Goal: Answer question/provide support

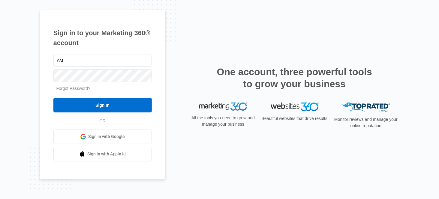
type input "A"
type input "[PERSON_NAME][EMAIL_ADDRESS][DOMAIN_NAME]"
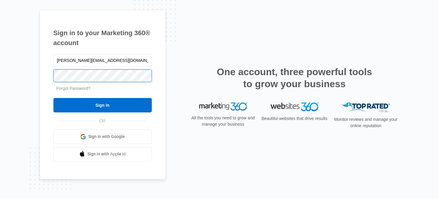
click at [53, 98] on input "Sign In" at bounding box center [102, 105] width 98 height 14
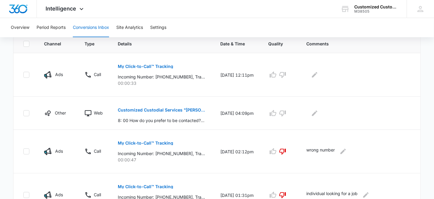
scroll to position [142, 0]
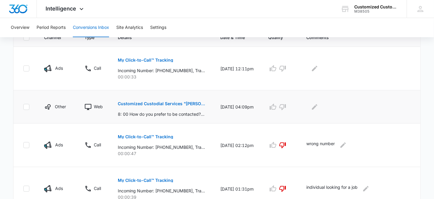
click at [172, 102] on p "Customized Custodial Services "[PERSON_NAME]"" at bounding box center [161, 103] width 87 height 4
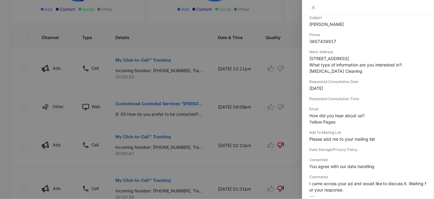
scroll to position [106, 0]
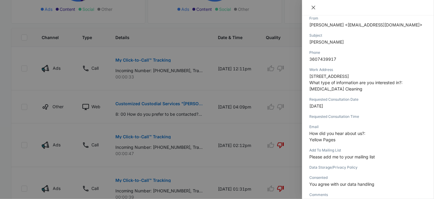
click at [311, 7] on button "Close" at bounding box center [313, 7] width 8 height 5
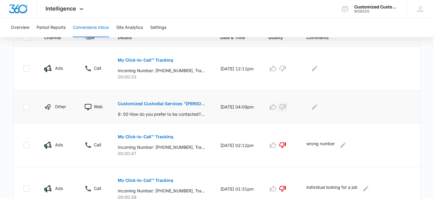
click at [286, 108] on icon "button" at bounding box center [282, 106] width 7 height 7
click at [318, 104] on icon "Edit Comments" at bounding box center [314, 106] width 7 height 7
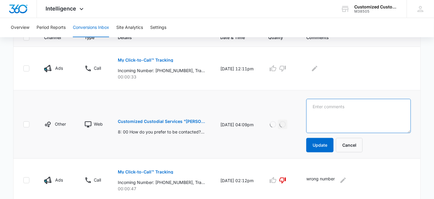
click at [321, 102] on textarea at bounding box center [358, 116] width 105 height 34
type textarea "I searched the address and it is a residence"
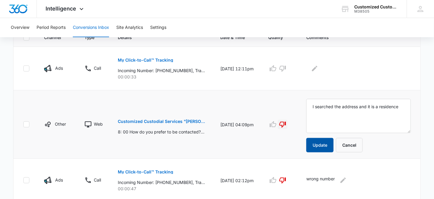
click at [320, 148] on button "Update" at bounding box center [319, 145] width 27 height 14
click at [286, 65] on icon "button" at bounding box center [282, 68] width 7 height 7
click at [318, 66] on icon "Edit Comments" at bounding box center [314, 68] width 7 height 7
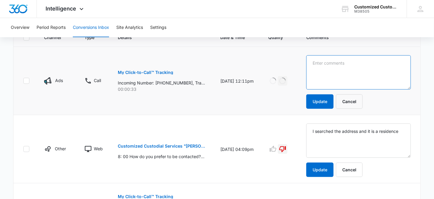
click at [322, 66] on textarea at bounding box center [358, 72] width 105 height 34
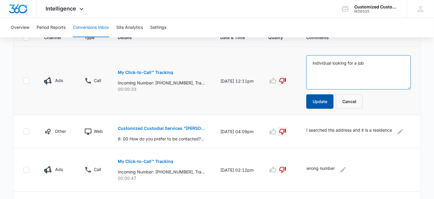
type textarea "individual looking for a job"
click at [325, 100] on button "Update" at bounding box center [319, 101] width 27 height 14
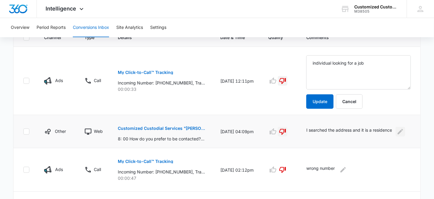
click at [404, 128] on icon "Edit Comments" at bounding box center [400, 131] width 7 height 7
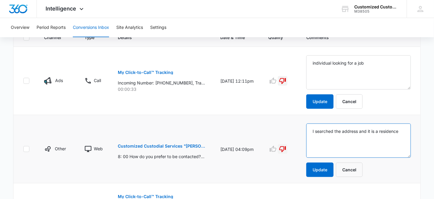
click at [344, 135] on textarea "I searched the address and it is a residence" at bounding box center [358, 140] width 105 height 34
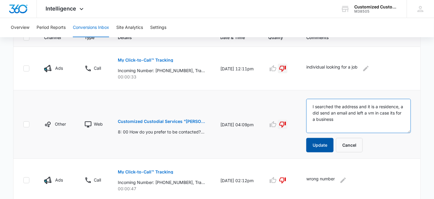
type textarea "I searched the address and it is a residence, a did send an email and left a vm…"
click at [328, 147] on button "Update" at bounding box center [319, 145] width 27 height 14
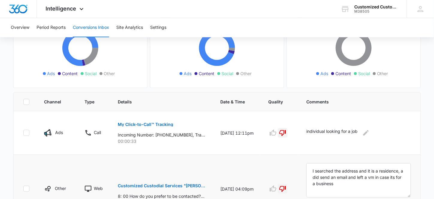
scroll to position [15, 0]
